Goal: Answer question/provide support

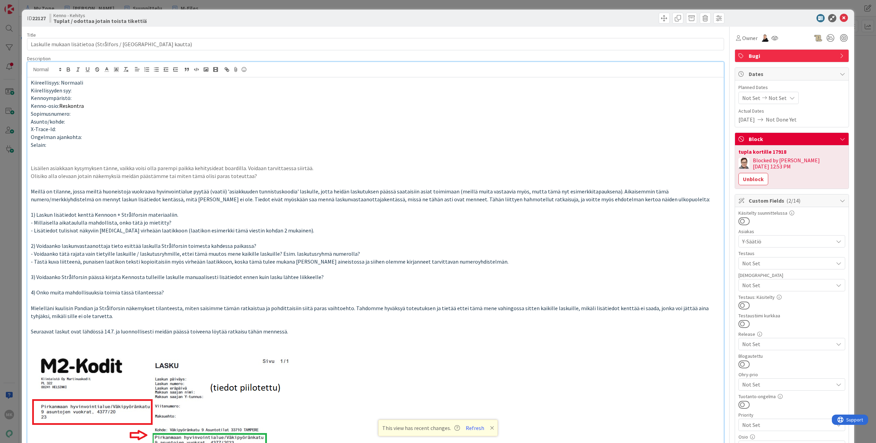
scroll to position [96, 0]
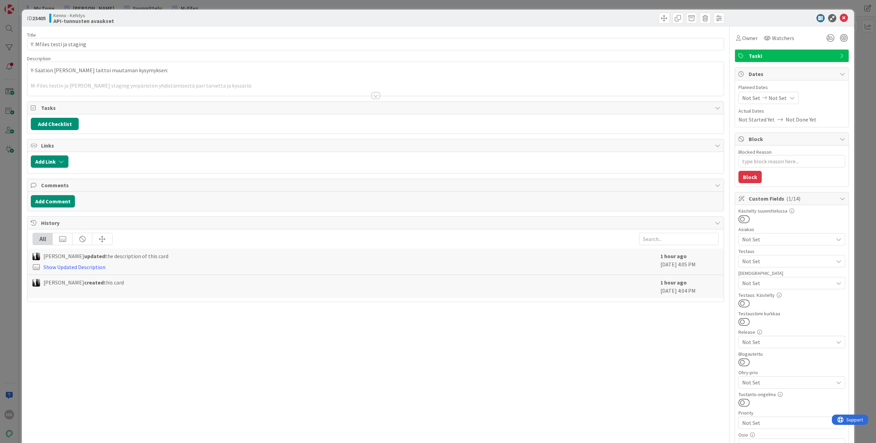
click at [296, 90] on div at bounding box center [375, 86] width 696 height 17
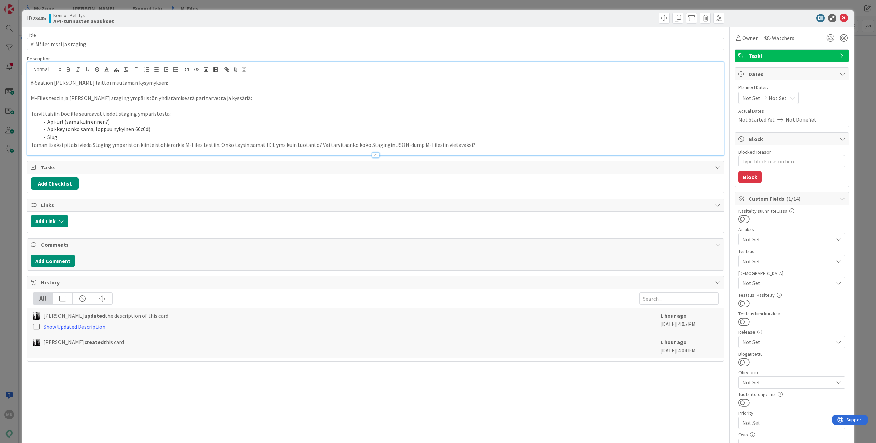
type textarea "x"
click at [89, 20] on b "API-tunnusten avaukset" at bounding box center [83, 20] width 61 height 5
copy b
click at [95, 22] on b "API-tunnusten avaukset" at bounding box center [83, 20] width 61 height 5
click at [465, 143] on p "Tämän lisäksi pitäisi viedä Staging ympäristön kiinteistöhierarkia M-Files test…" at bounding box center [376, 145] width 690 height 8
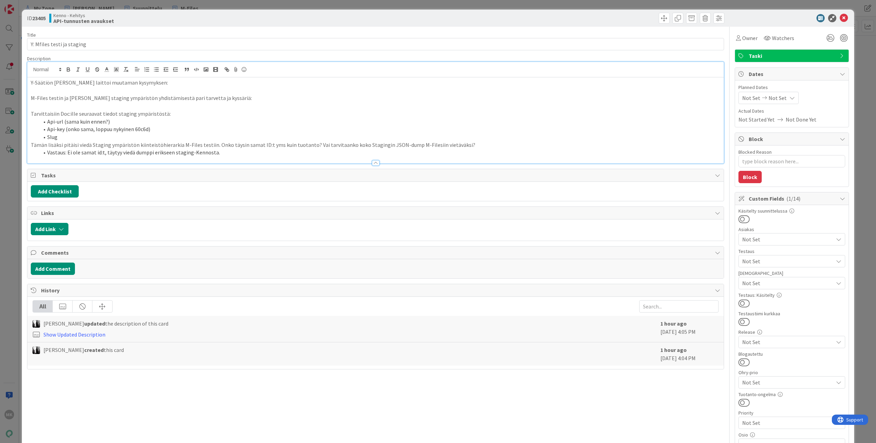
click at [234, 124] on li "Api-url (sama kuin ennen?)" at bounding box center [379, 122] width 681 height 8
click at [247, 22] on div "Kenno - Kehitys API-tunnusten avaukset" at bounding box center [211, 18] width 325 height 11
type textarea "x"
